Goal: Find specific page/section: Find specific page/section

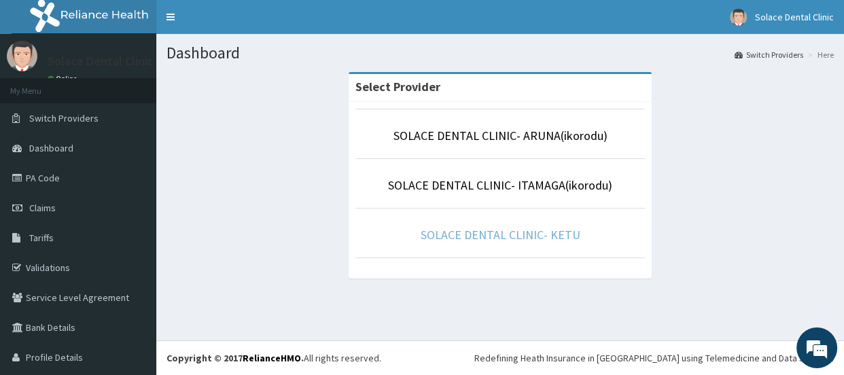
click at [496, 235] on link "SOLACE DENTAL CLINIC- KETU" at bounding box center [501, 235] width 160 height 16
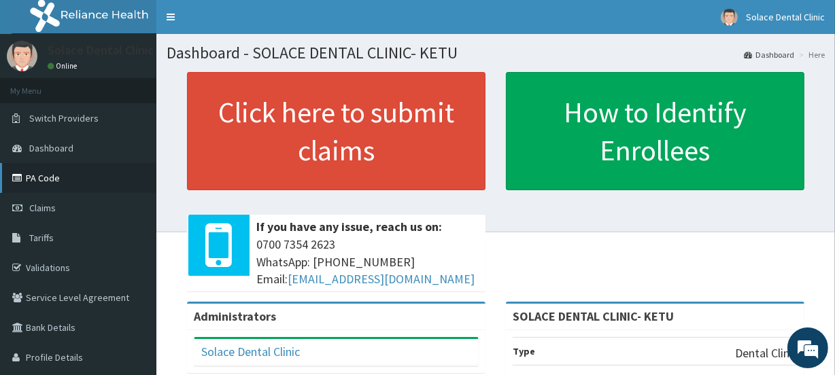
click at [73, 173] on link "PA Code" at bounding box center [78, 178] width 156 height 30
